Goal: Find specific page/section: Find specific page/section

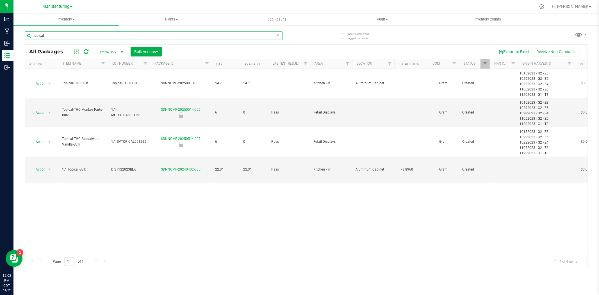
drag, startPoint x: 44, startPoint y: 37, endPoint x: 14, endPoint y: 33, distance: 29.7
click at [14, 33] on div "Include items not tagged for facility topical All Packages Active Only Active O…" at bounding box center [306, 110] width 586 height 171
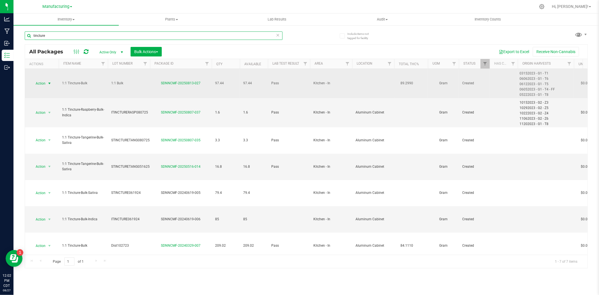
type input "tincture"
click at [50, 84] on span "select" at bounding box center [49, 83] width 4 height 4
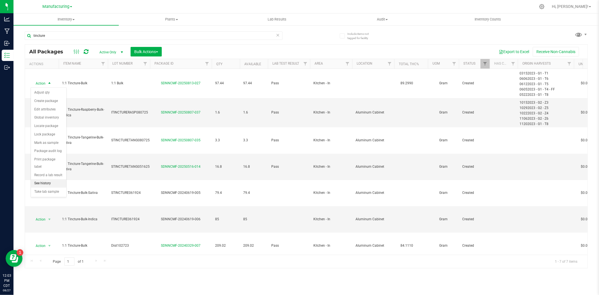
click at [44, 183] on li "See history" at bounding box center [48, 183] width 35 height 8
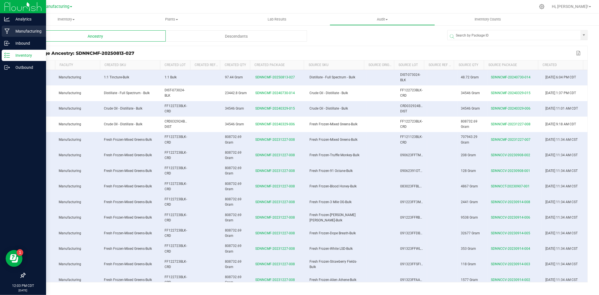
click at [24, 30] on p "Manufacturing" at bounding box center [27, 31] width 34 height 7
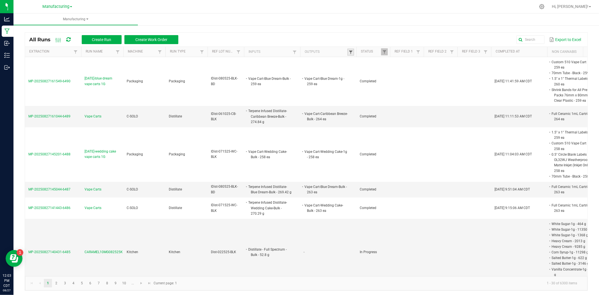
click at [352, 54] on span at bounding box center [351, 52] width 4 height 4
click at [361, 63] on input "text" at bounding box center [380, 63] width 58 height 8
type input "1:1"
click button "Filter" at bounding box center [395, 78] width 28 height 12
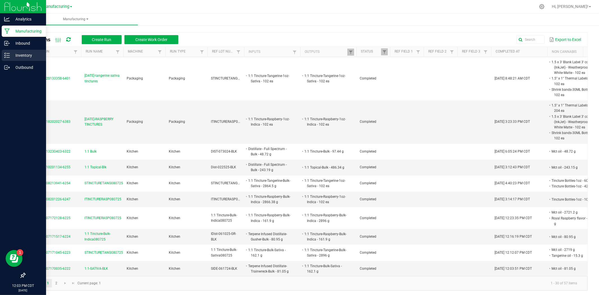
click at [6, 58] on icon at bounding box center [7, 56] width 6 height 6
